Goal: Task Accomplishment & Management: Use online tool/utility

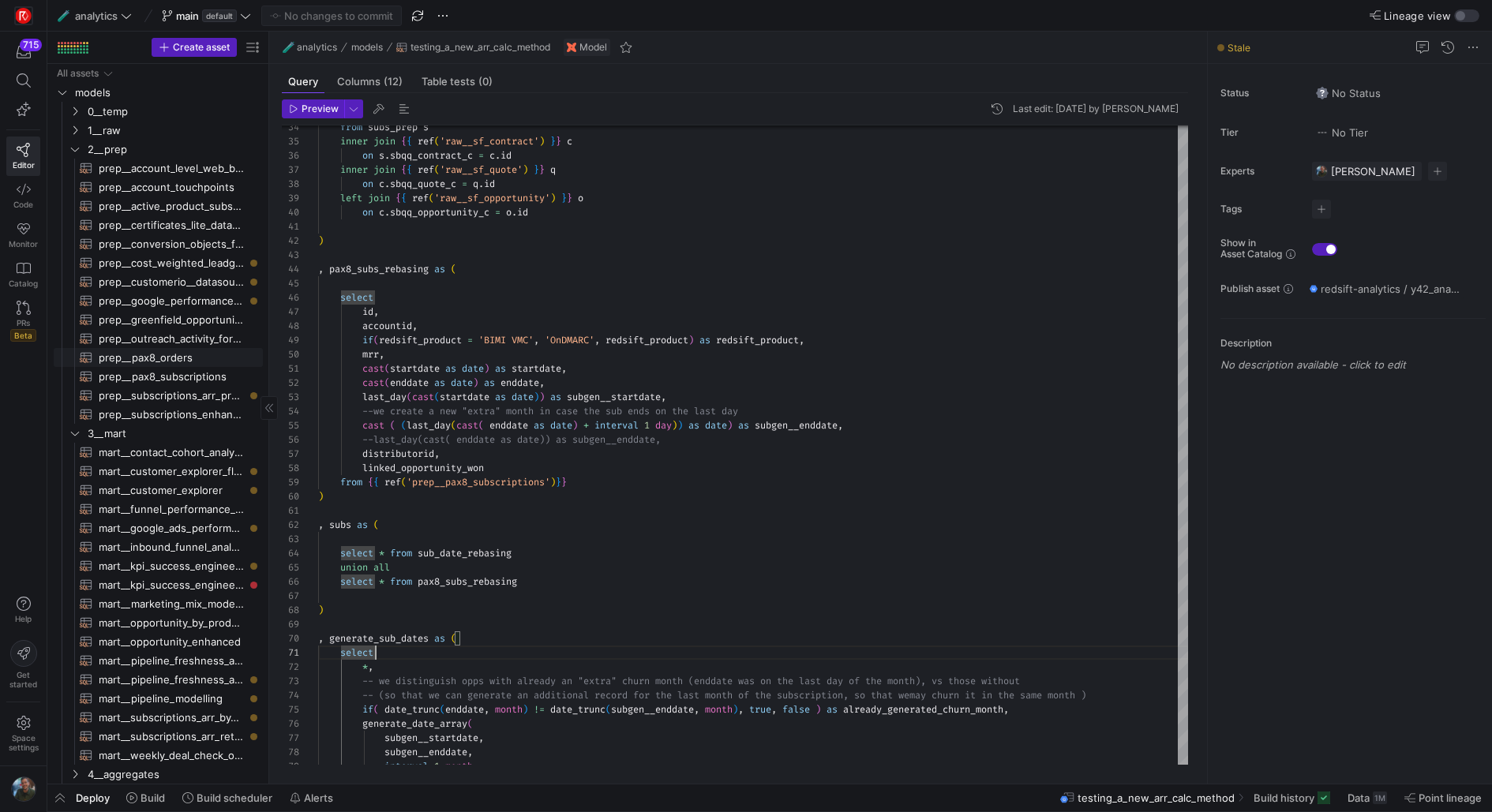
click at [175, 358] on span "prep__pax8_orders​​​​​​​​​​" at bounding box center [171, 358] width 146 height 18
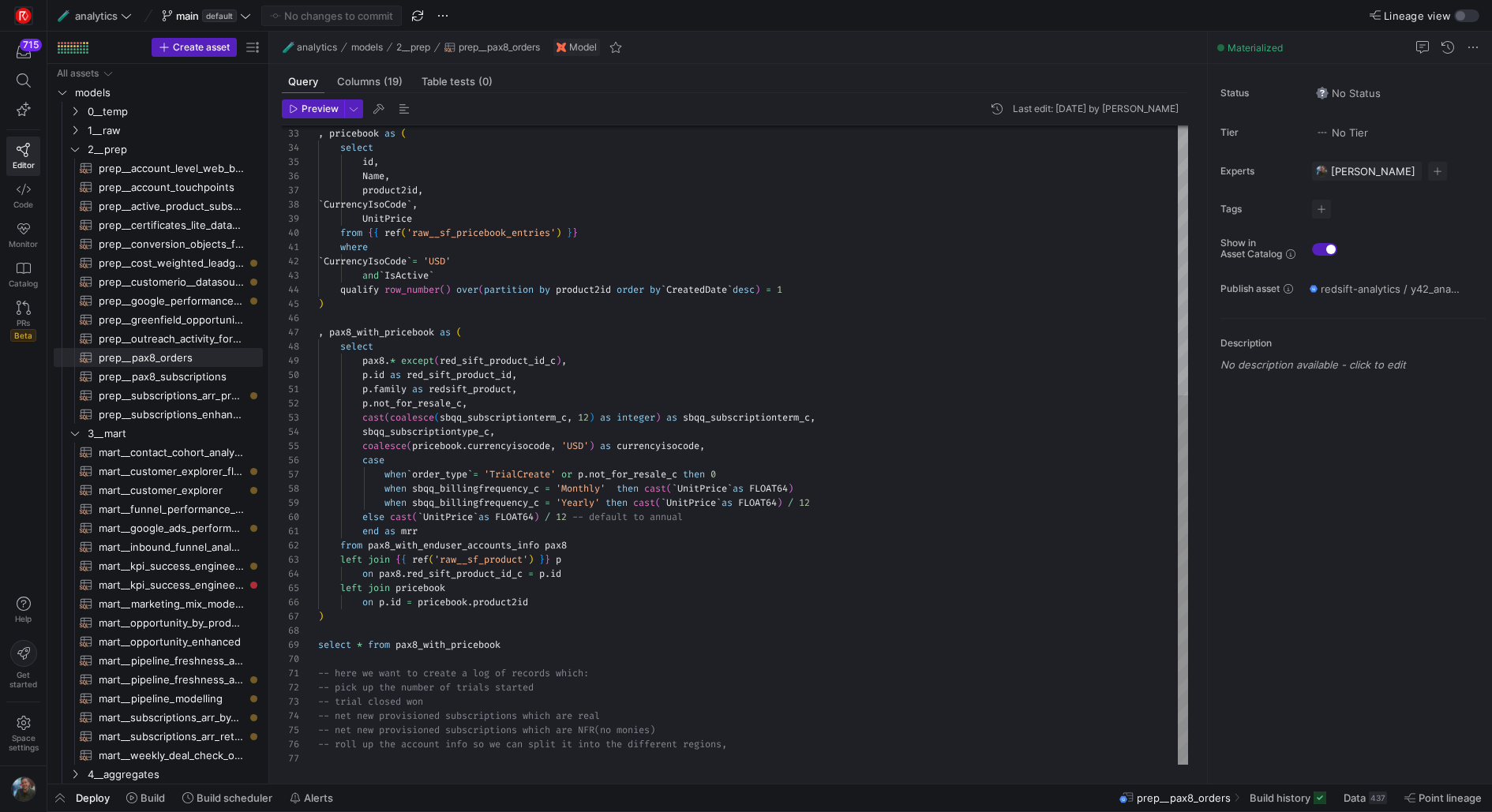
click at [760, 533] on div ", pricebook as ( select id , Name , product2id , ` CurrencyIsoCode ` , UnitPric…" at bounding box center [754, 212] width 871 height 1106
click at [318, 105] on span "Preview" at bounding box center [319, 109] width 37 height 11
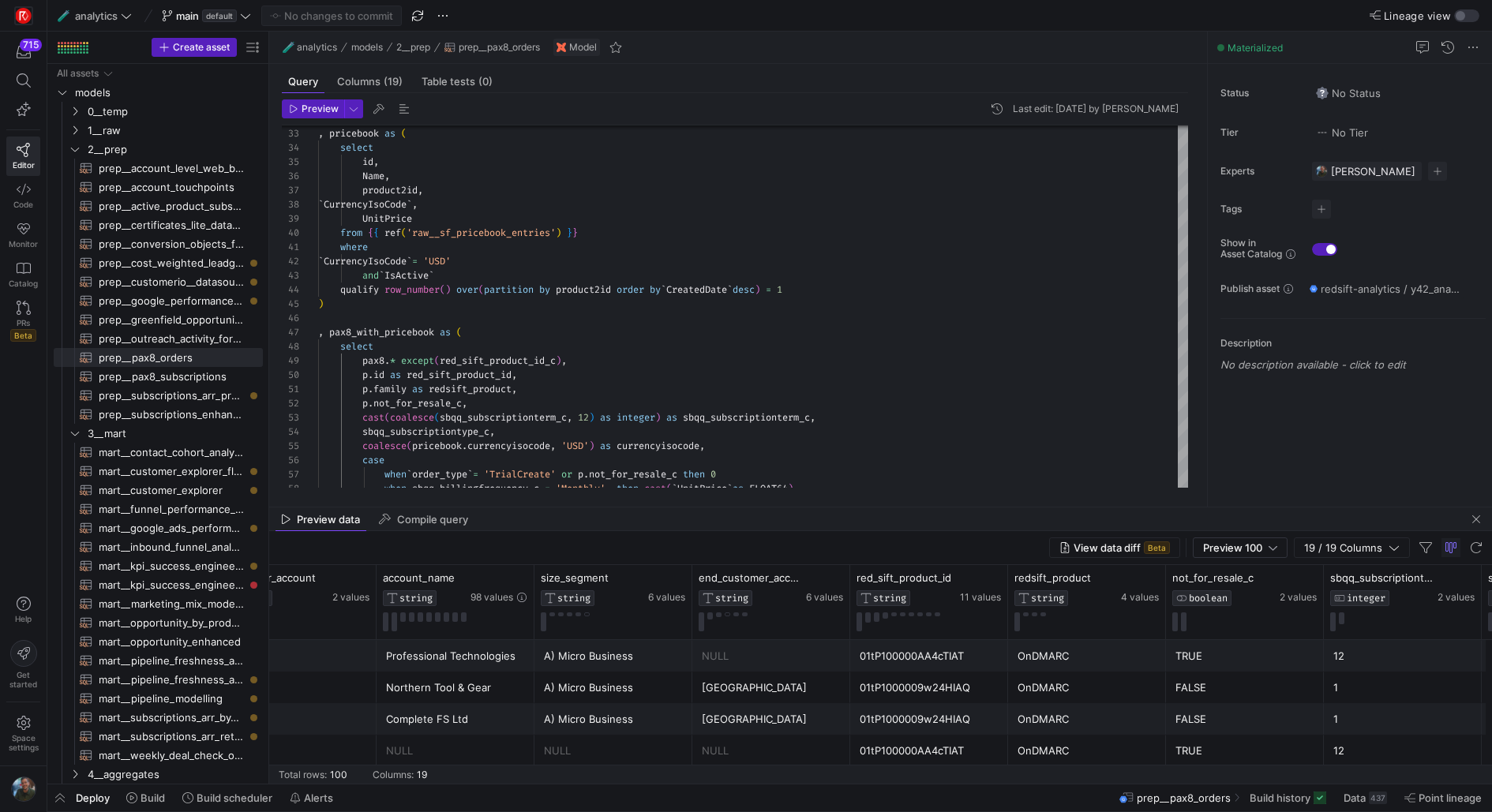
scroll to position [0, 0]
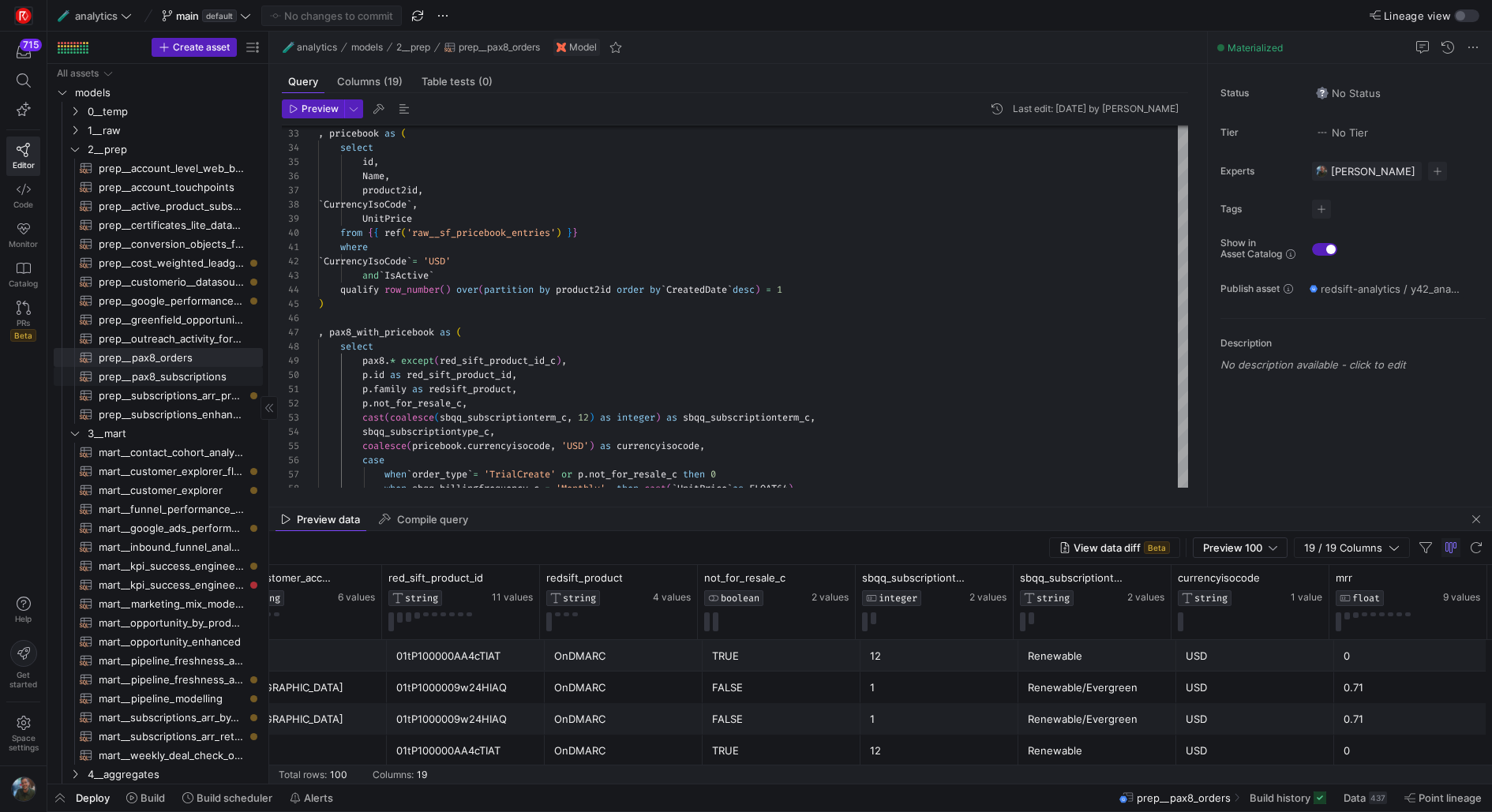
click at [180, 381] on span "prep__pax8_subscriptions​​​​​​​​​​" at bounding box center [171, 377] width 146 height 18
type textarea "with pax8 as ( select id, `CreatedDate` as order_created, if(`Type_c` in ('NetN…"
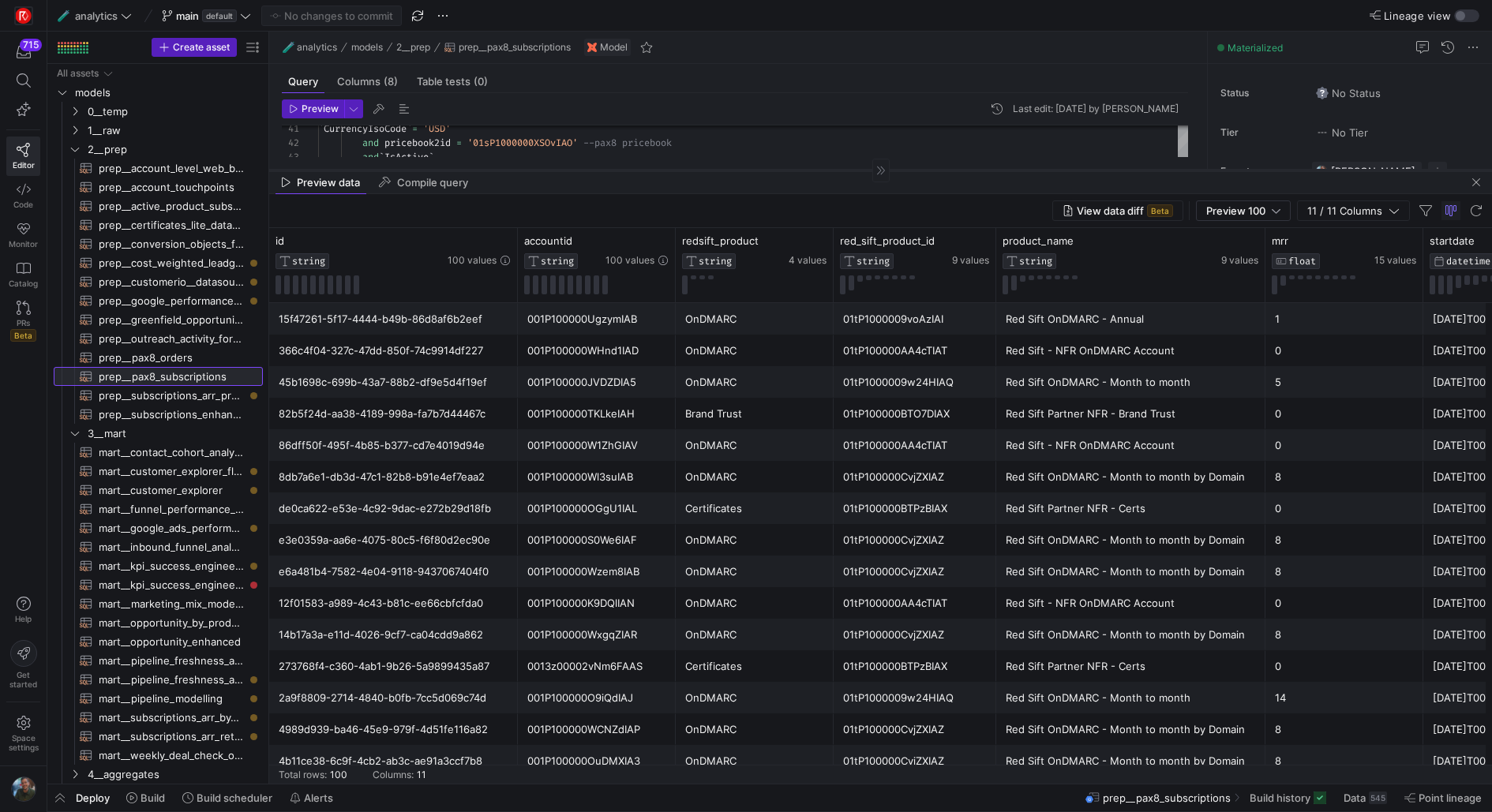
drag, startPoint x: 684, startPoint y: 505, endPoint x: 703, endPoint y: 169, distance: 336.5
click at [703, 169] on div at bounding box center [881, 169] width 1222 height 1
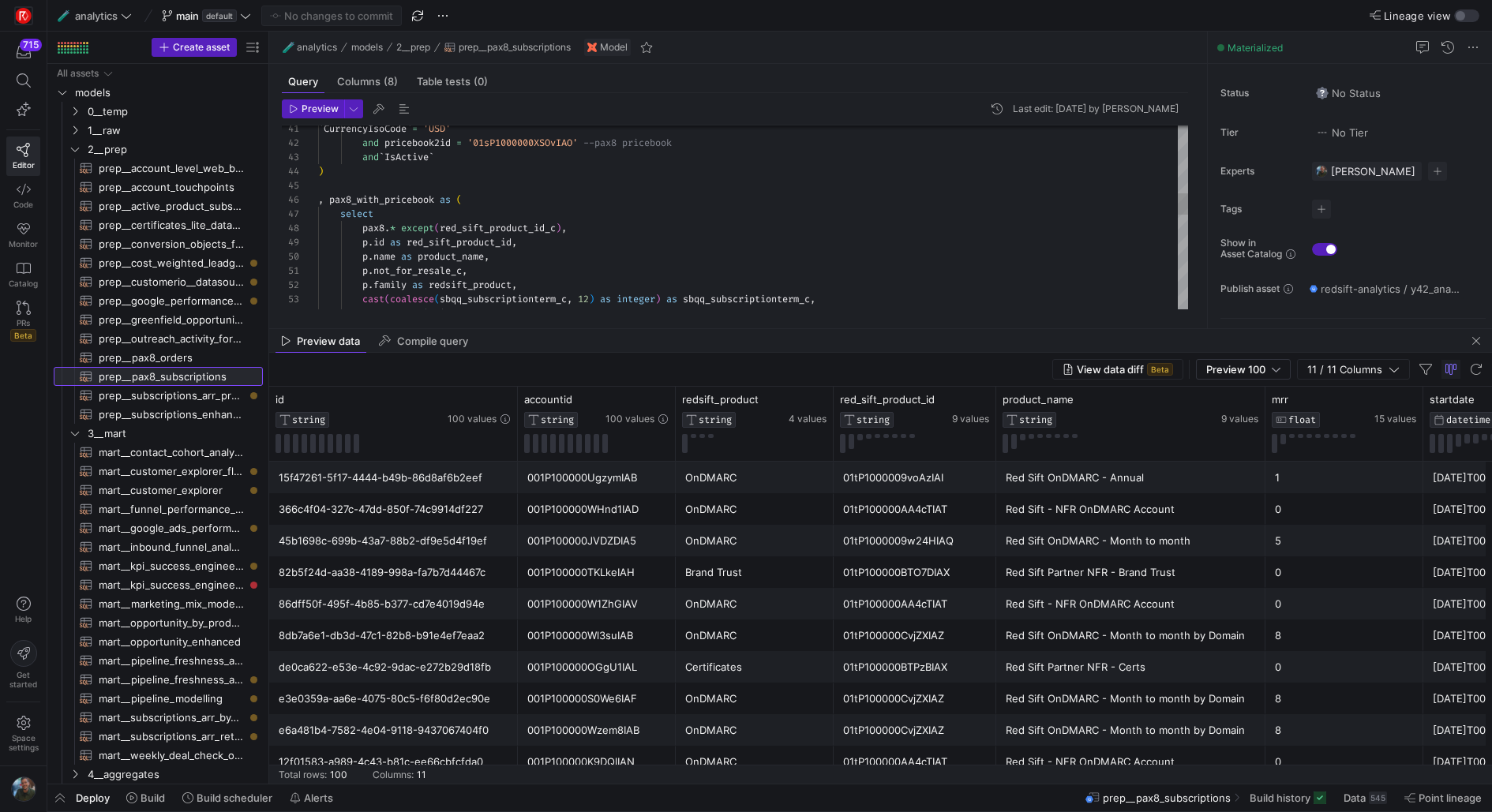
drag, startPoint x: 607, startPoint y: 173, endPoint x: 594, endPoint y: 330, distance: 157.5
click at [594, 330] on as-split "🧪 analytics models 2__prep prep__pax8_subscriptions Model Query Columns (8) Tab…" at bounding box center [881, 407] width 1222 height 752
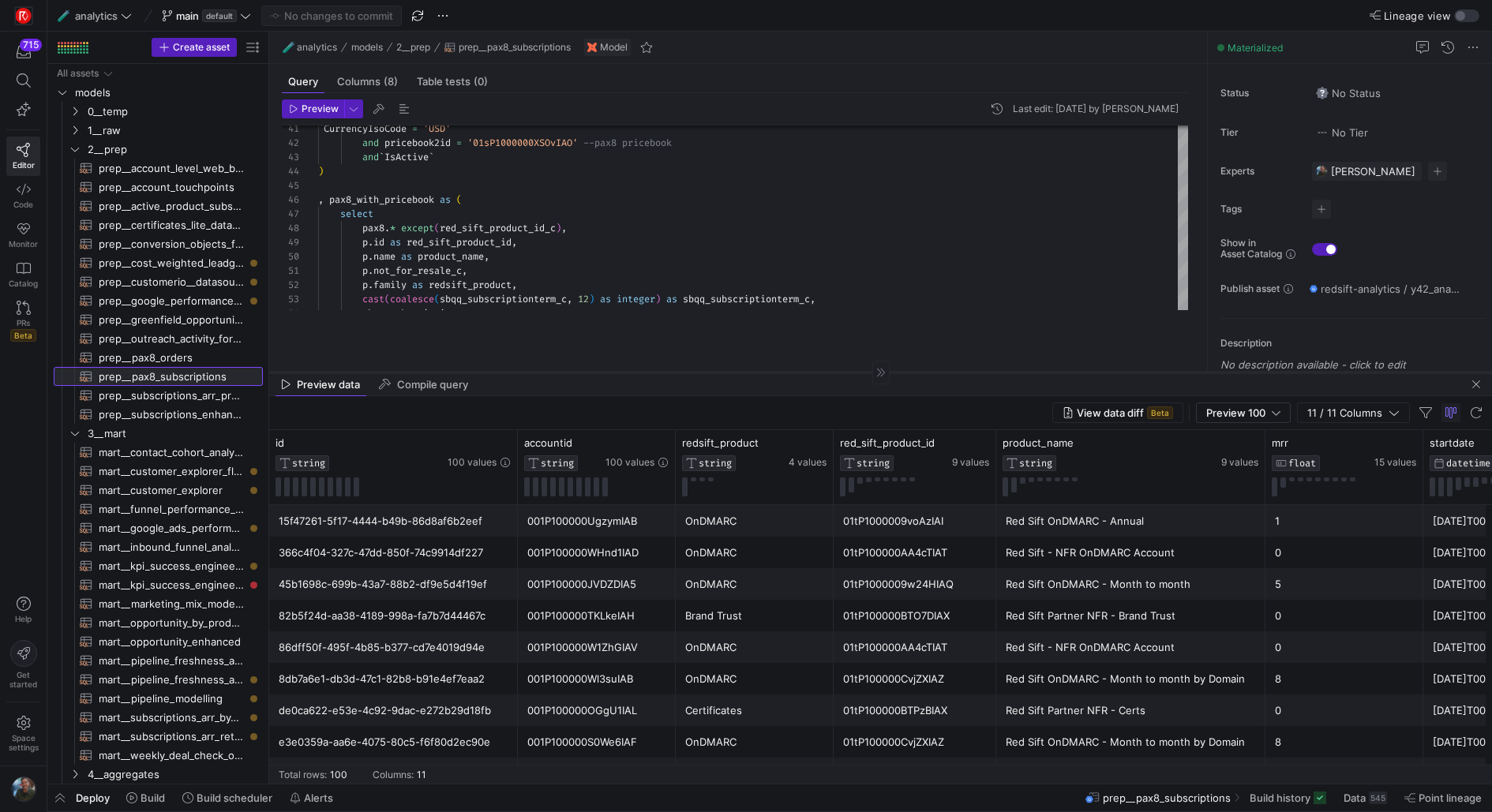
drag, startPoint x: 687, startPoint y: 327, endPoint x: 680, endPoint y: 371, distance: 44.6
click at [680, 371] on div at bounding box center [881, 371] width 1222 height 1
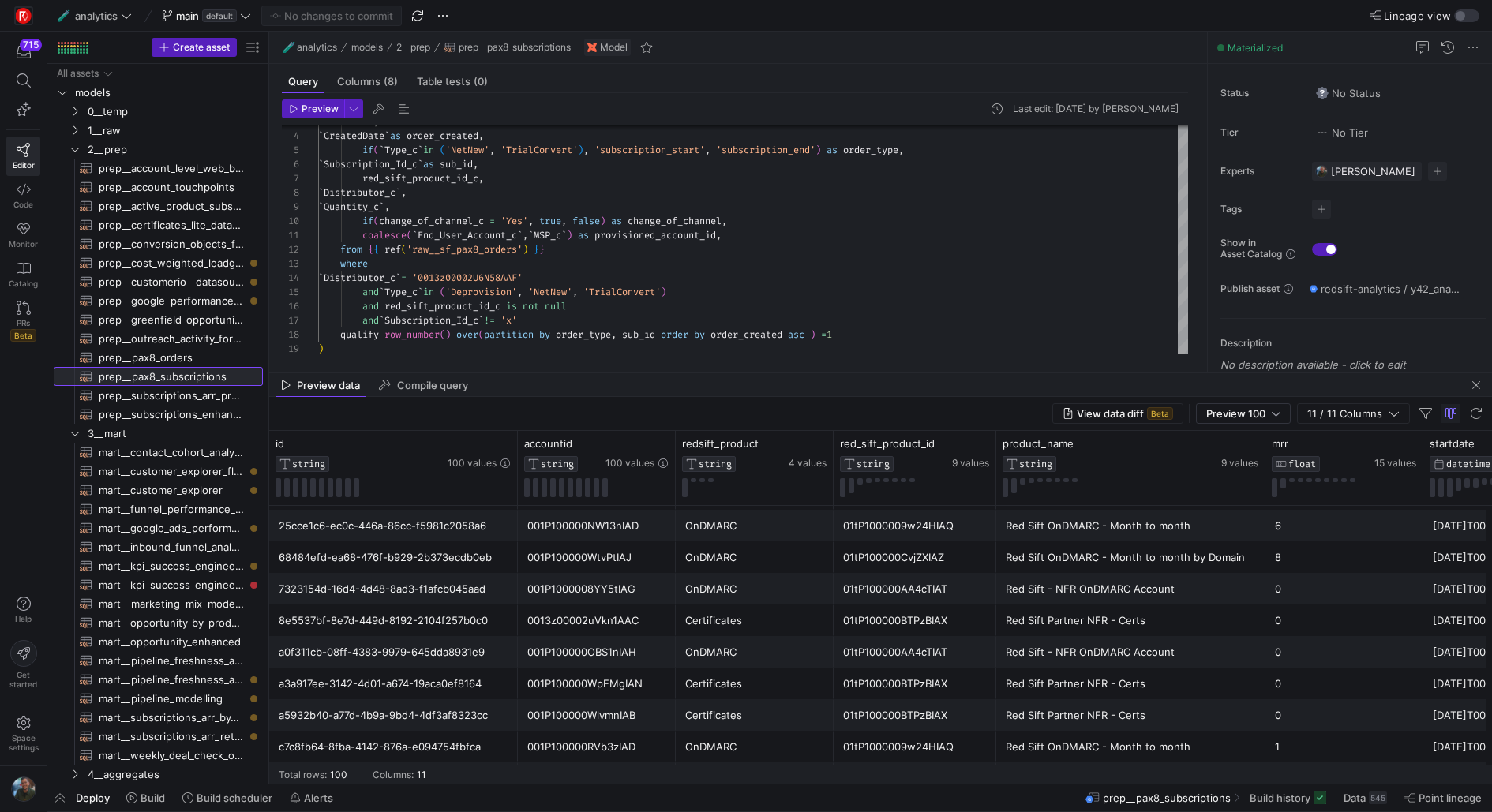
scroll to position [2184, 0]
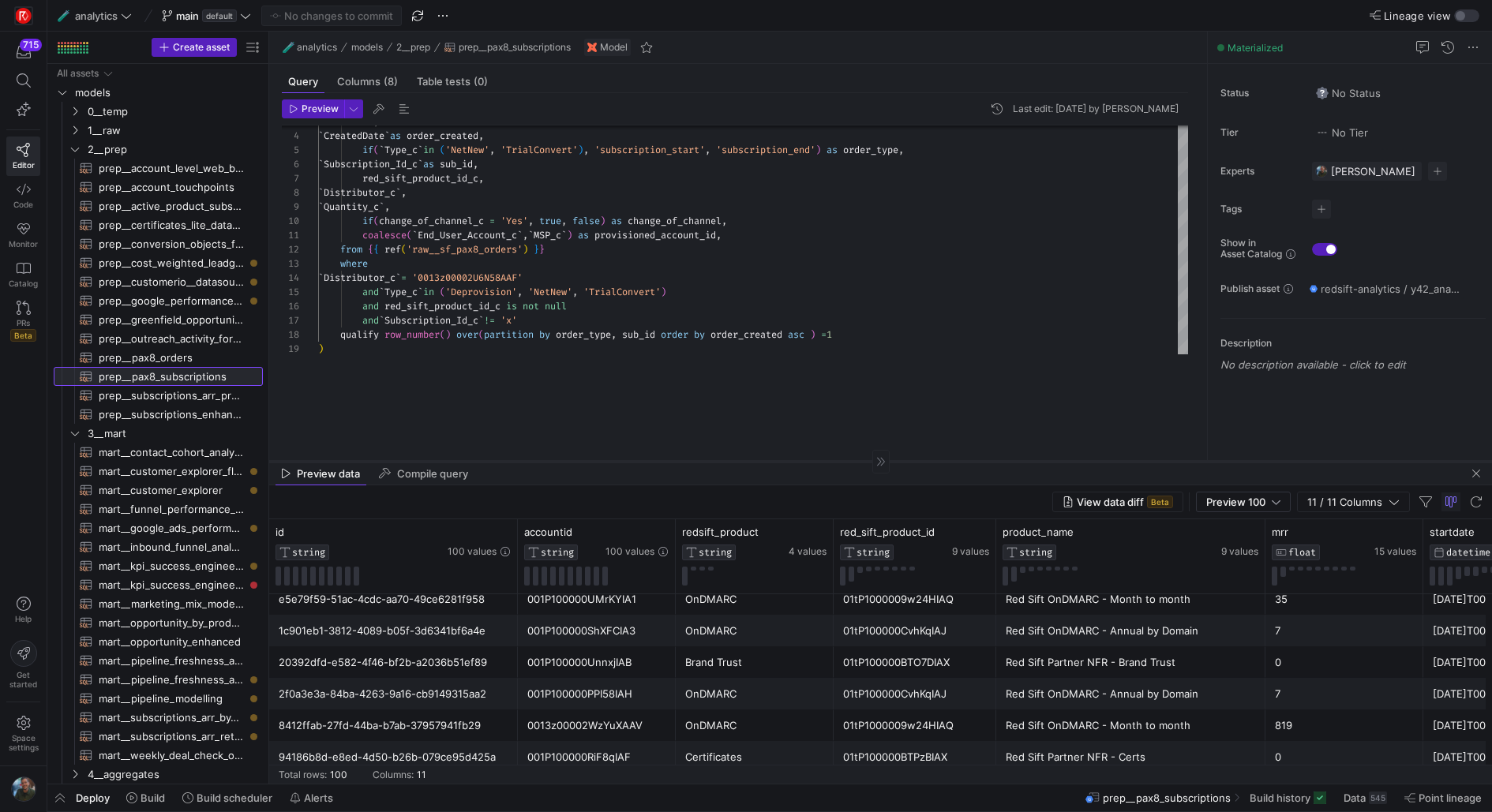
drag, startPoint x: 814, startPoint y: 371, endPoint x: 819, endPoint y: 476, distance: 105.1
click at [819, 461] on div at bounding box center [881, 461] width 1222 height 1
